Goal: Task Accomplishment & Management: Use online tool/utility

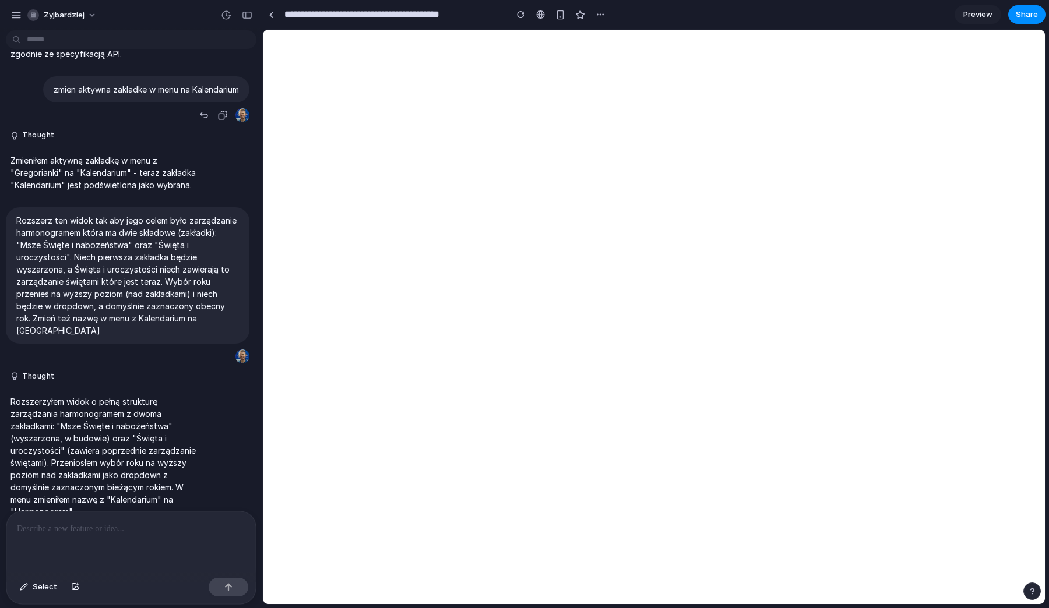
scroll to position [861, 0]
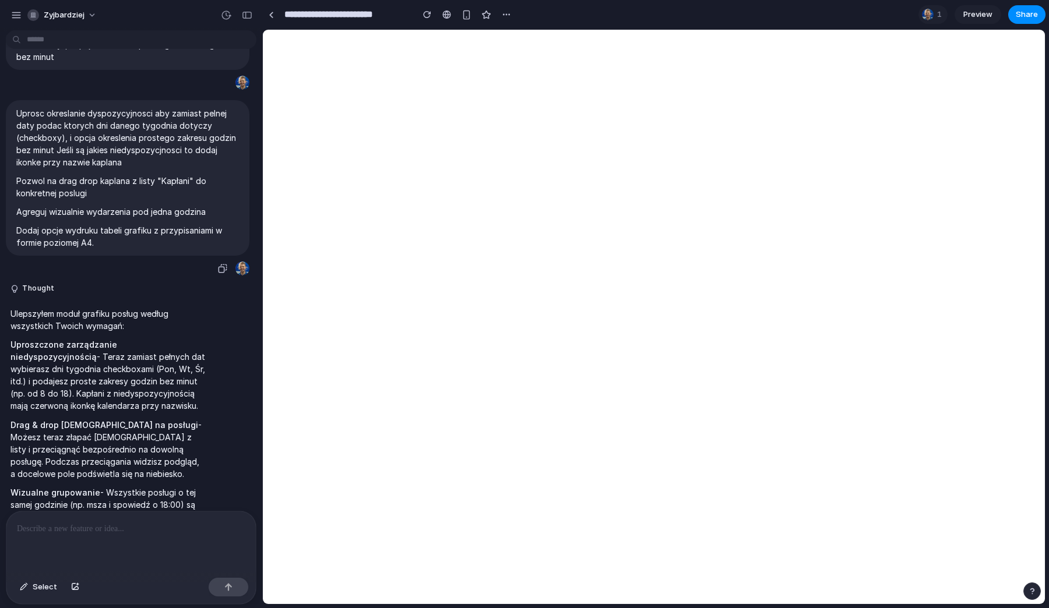
scroll to position [924, 0]
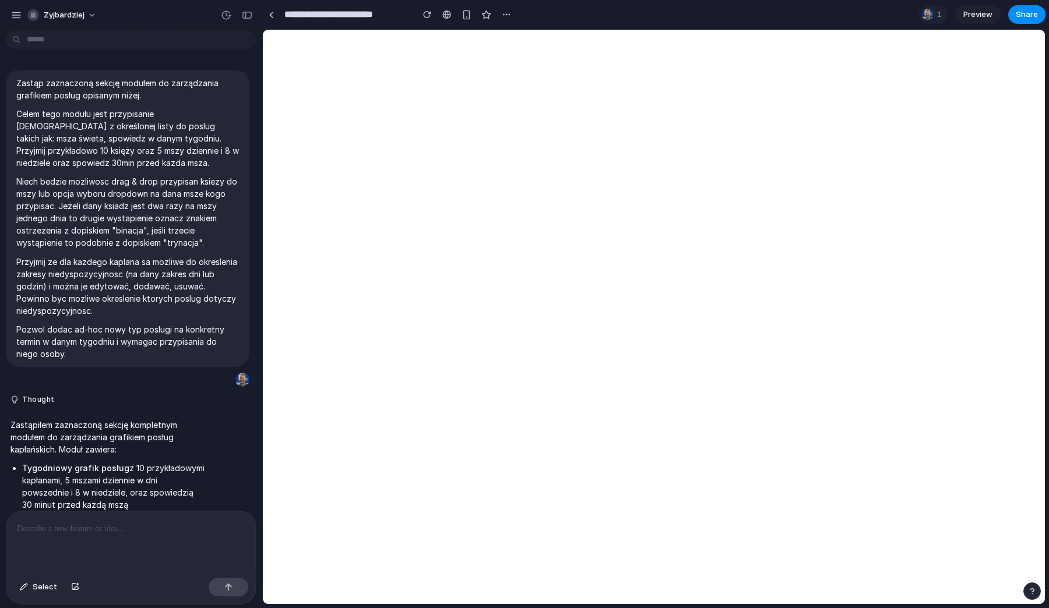
scroll to position [924, 0]
